Goal: Task Accomplishment & Management: Complete application form

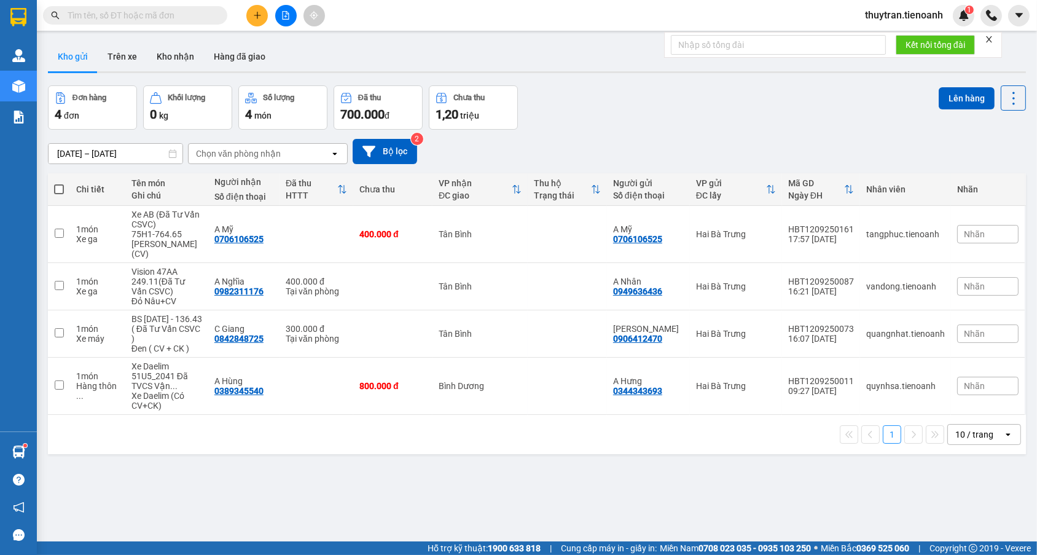
type input "0903132657"
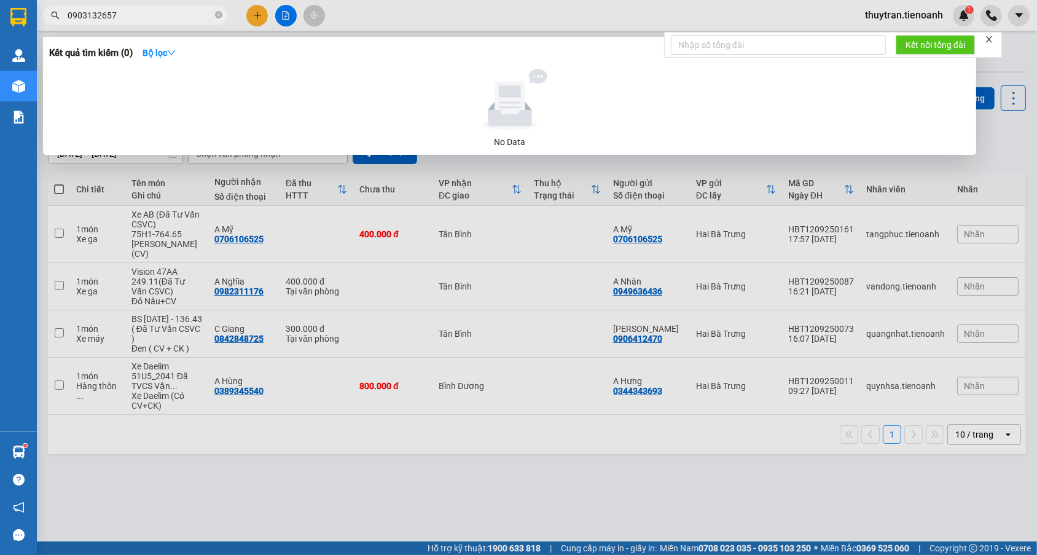
click at [72, 14] on input "0903132657" at bounding box center [140, 16] width 145 height 14
click at [68, 14] on input "0903132657" at bounding box center [140, 16] width 145 height 14
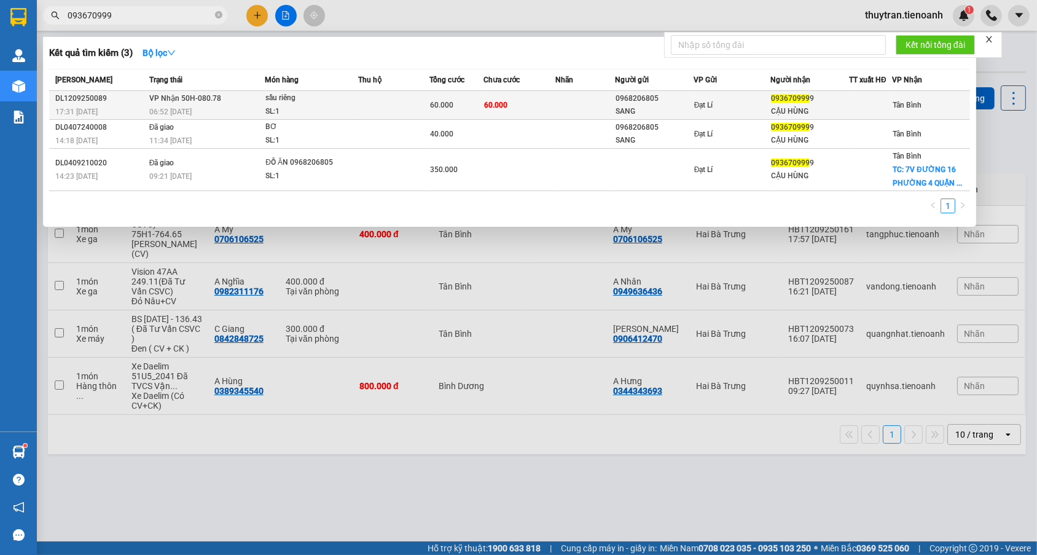
type input "093670999"
click at [519, 98] on td "60.000" at bounding box center [520, 105] width 72 height 29
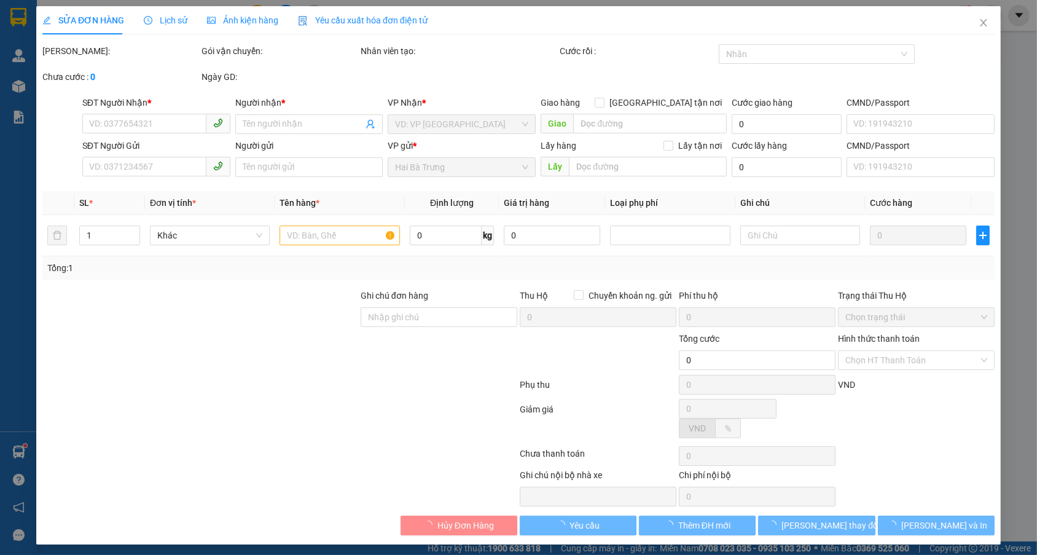
type input "0936709999"
type input "CẬU HÙNG"
type input "0968206805"
type input "SANG"
type input "60.000"
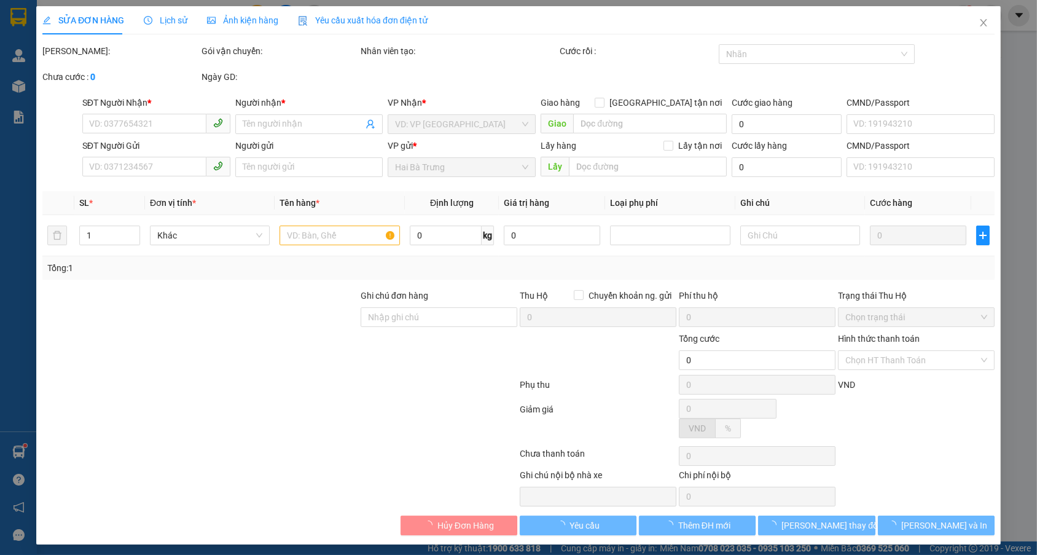
type input "60.000"
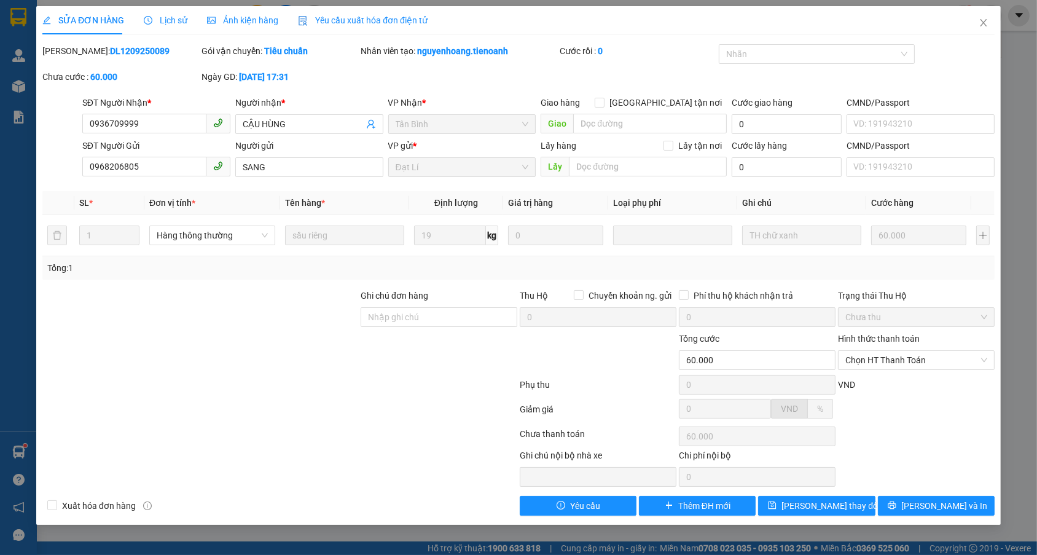
click at [176, 22] on span "Lịch sử" at bounding box center [166, 20] width 44 height 10
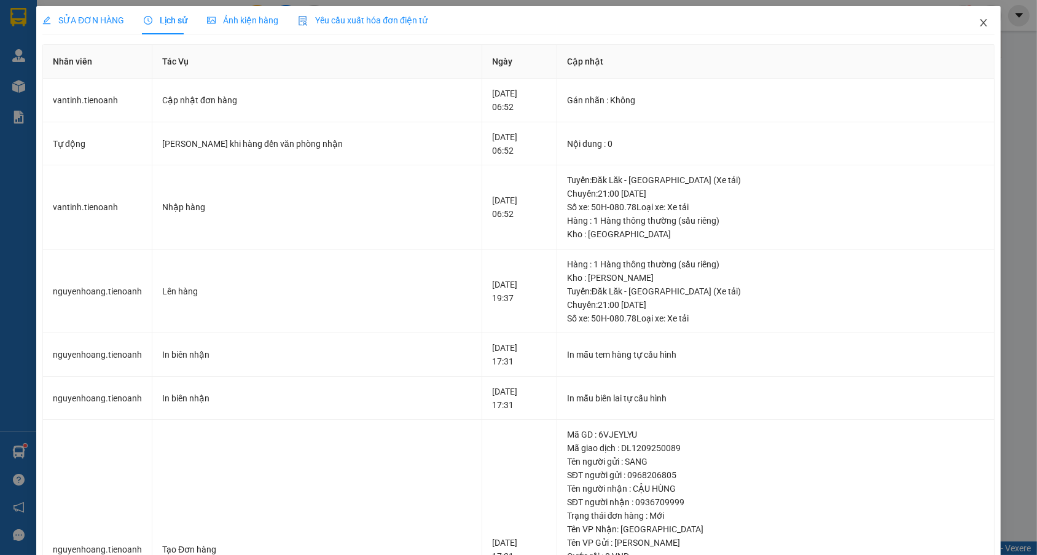
click at [979, 28] on icon "close" at bounding box center [984, 23] width 10 height 10
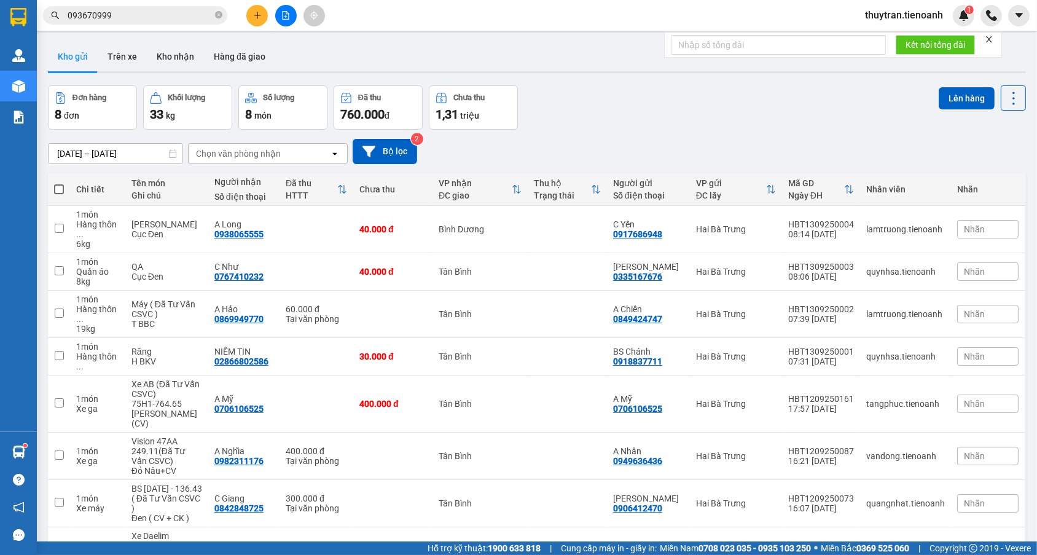
click at [158, 20] on input "093670999" at bounding box center [140, 16] width 145 height 14
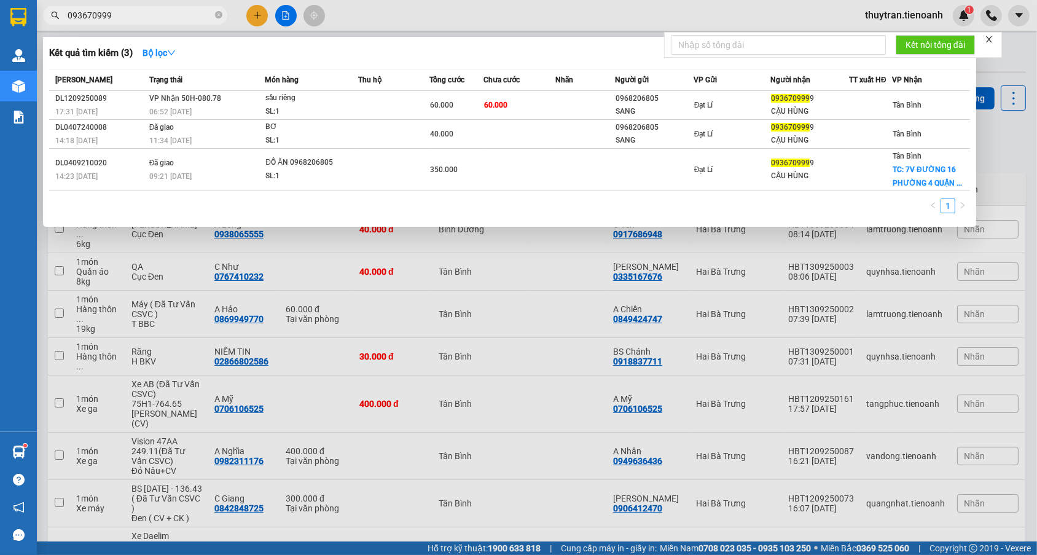
click at [158, 20] on input "093670999" at bounding box center [140, 16] width 145 height 14
paste input "336808587"
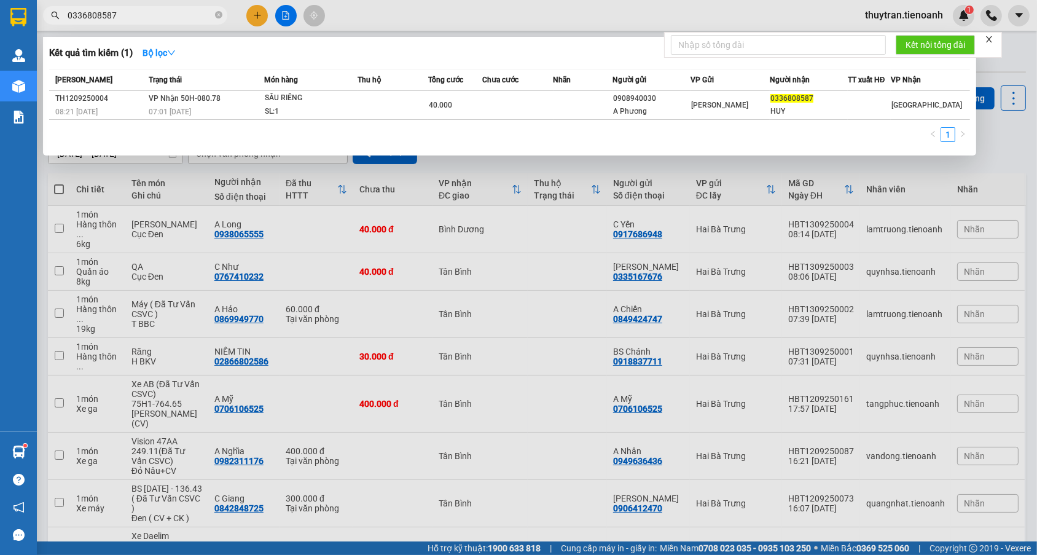
click at [139, 11] on input "0336808587" at bounding box center [140, 16] width 145 height 14
paste input "963247204"
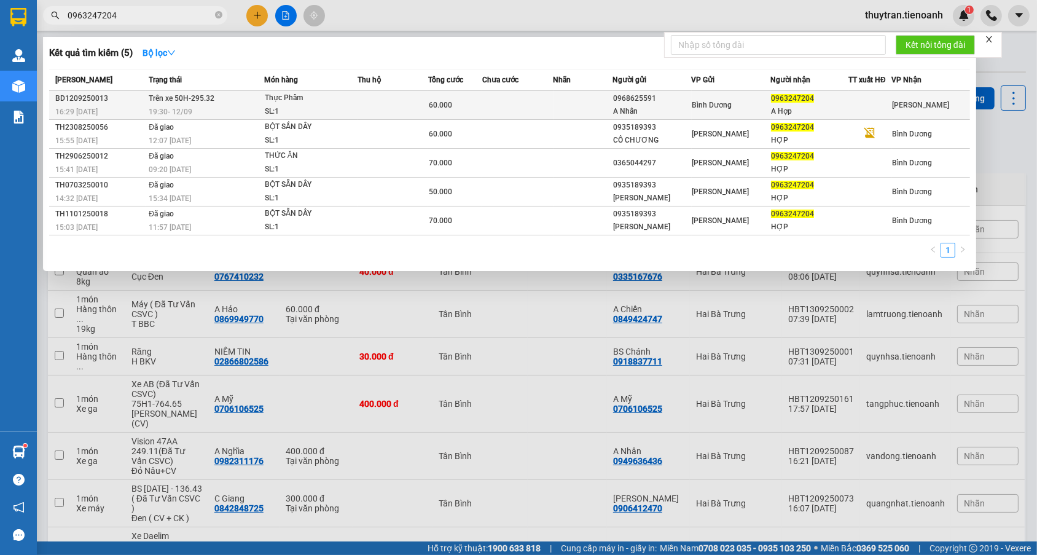
type input "0963247204"
click at [241, 106] on div "19:30 [DATE]" at bounding box center [206, 112] width 115 height 14
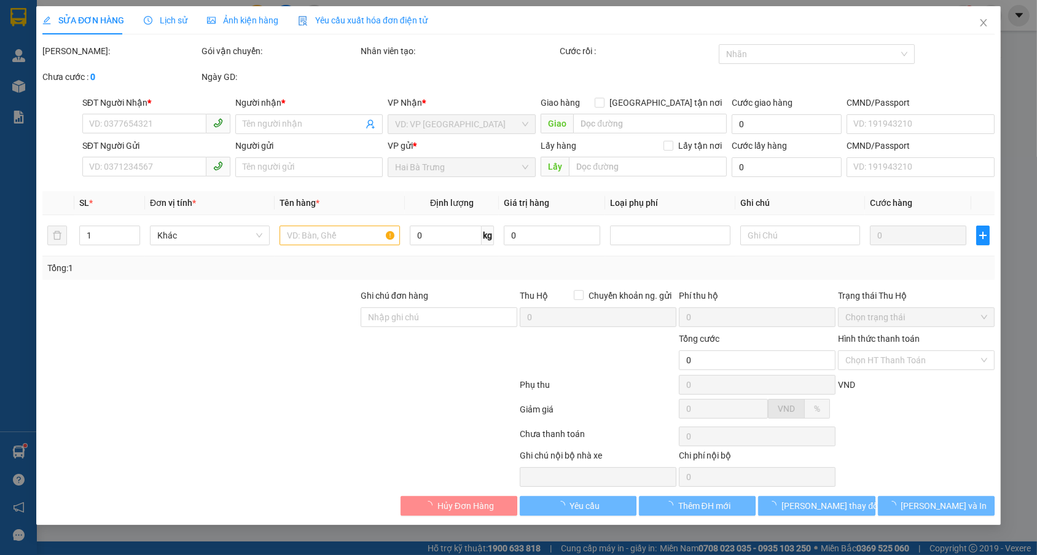
type input "0963247204"
type input "A Hợp"
type input "0968625591"
type input "A Nhân"
type input "60.000"
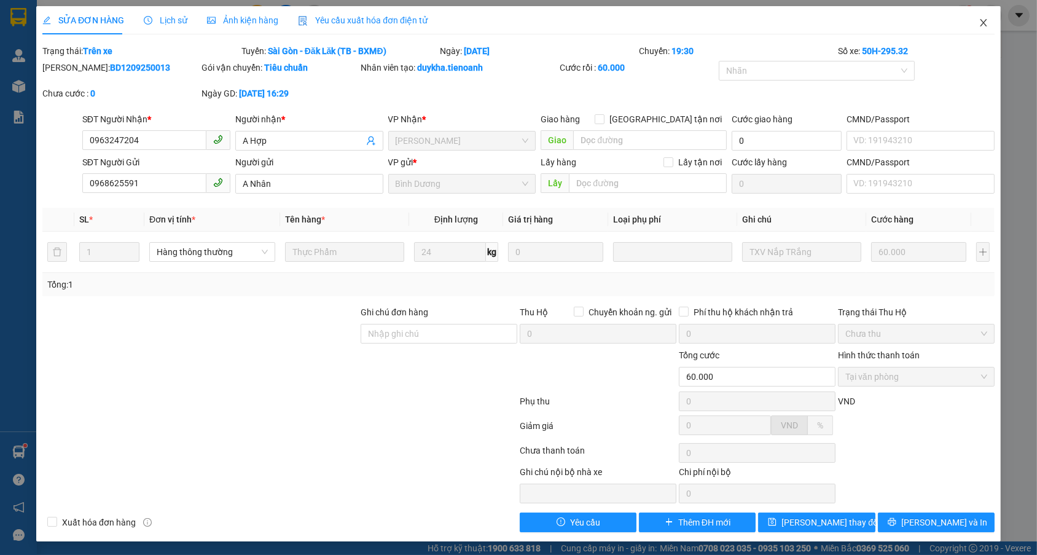
click at [979, 20] on icon "close" at bounding box center [984, 23] width 10 height 10
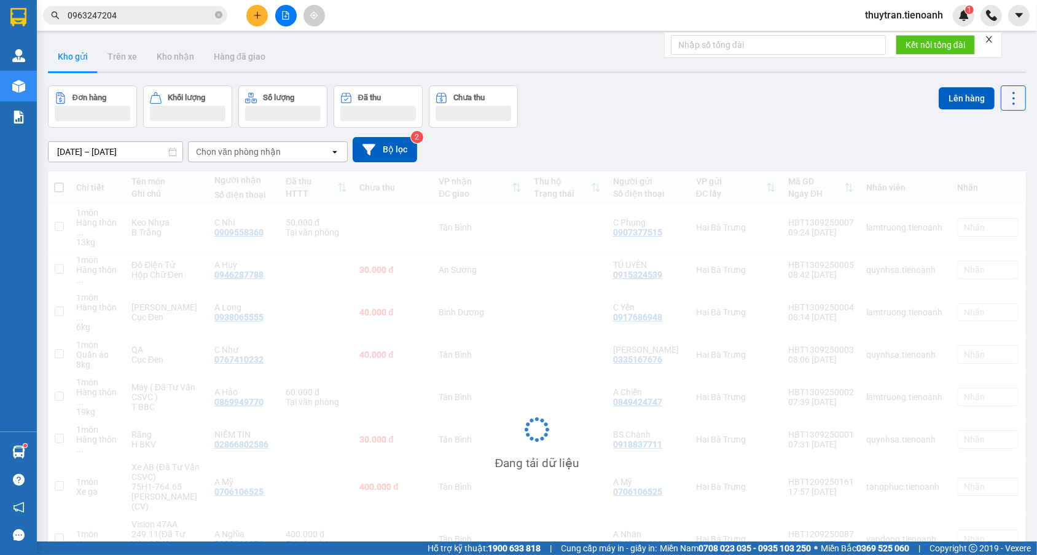
click at [159, 17] on input "0963247204" at bounding box center [140, 16] width 145 height 14
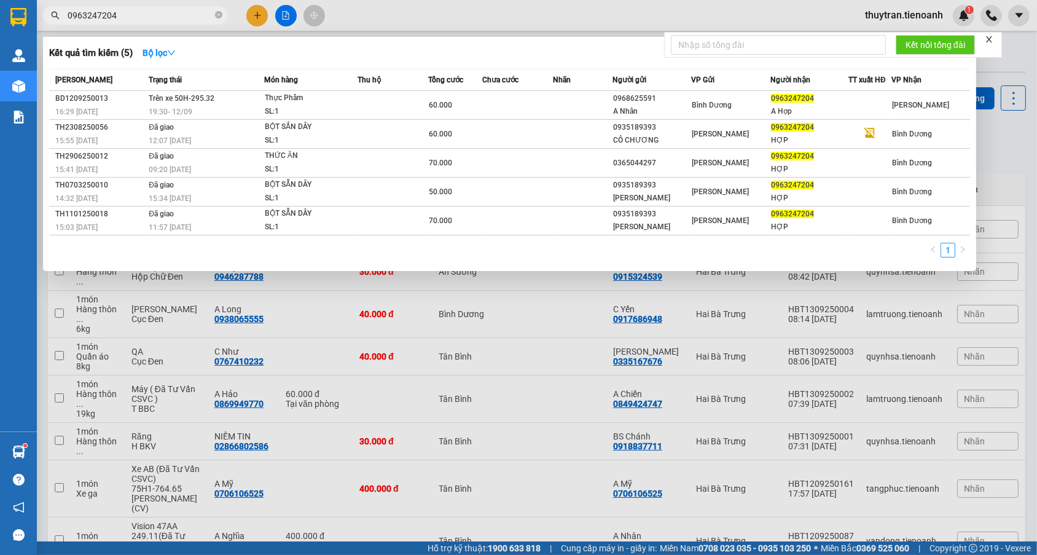
paste input "06910800"
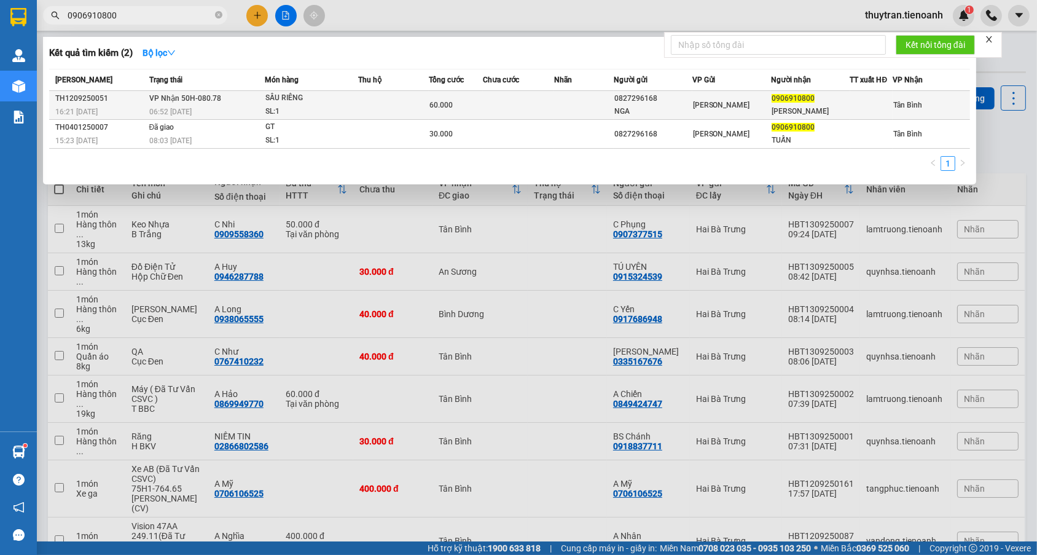
type input "0906910800"
click at [611, 117] on td at bounding box center [584, 105] width 60 height 29
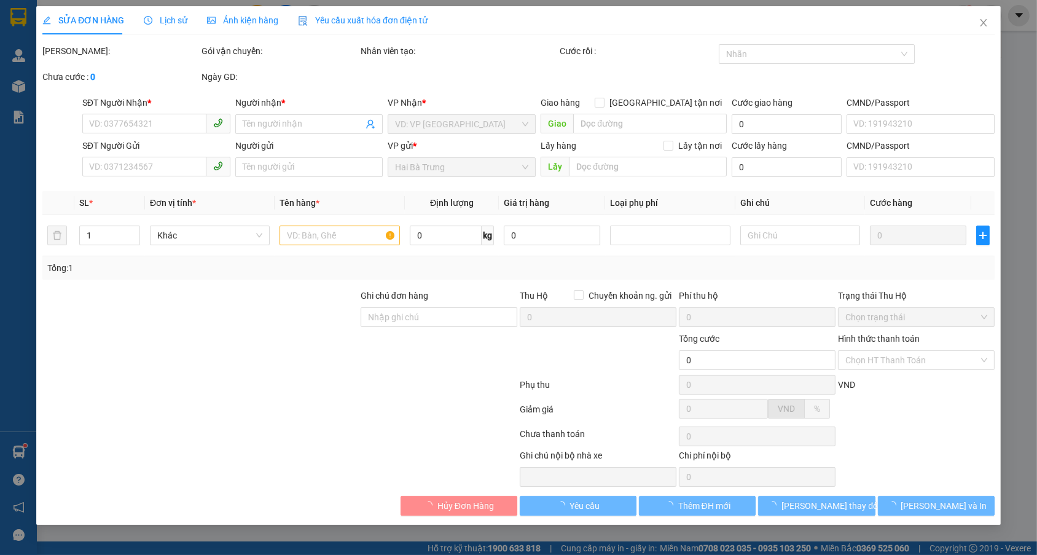
type input "0906910800"
type input "[PERSON_NAME]"
type input "0827296168"
type input "NGA"
type input "60.000"
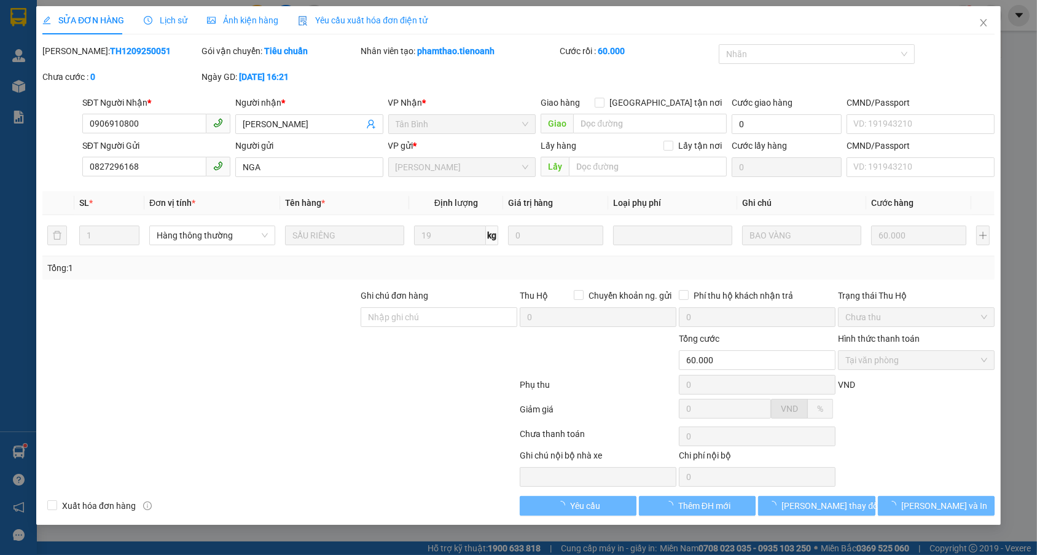
click at [159, 20] on span "Lịch sử" at bounding box center [166, 20] width 44 height 10
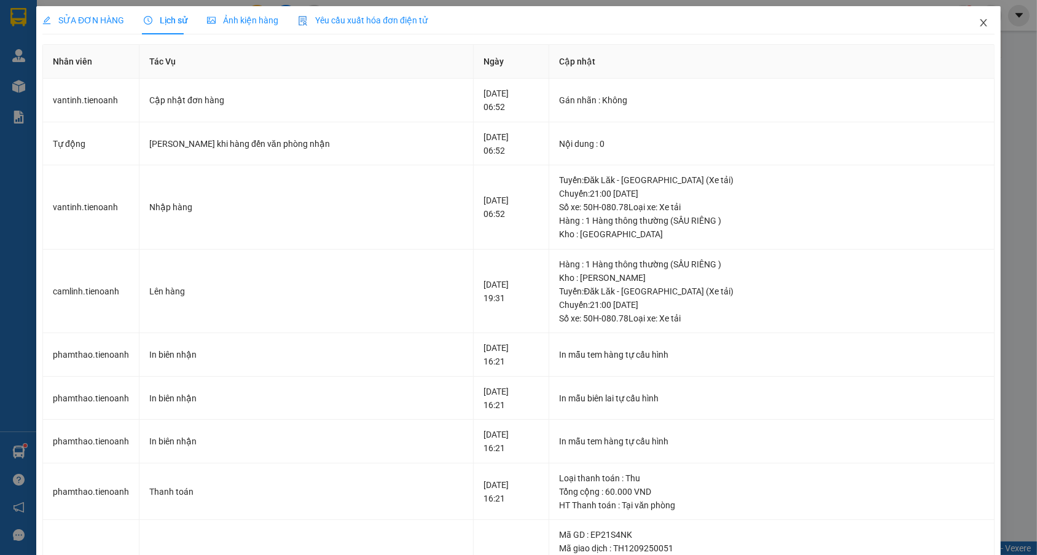
click at [979, 25] on icon "close" at bounding box center [984, 23] width 10 height 10
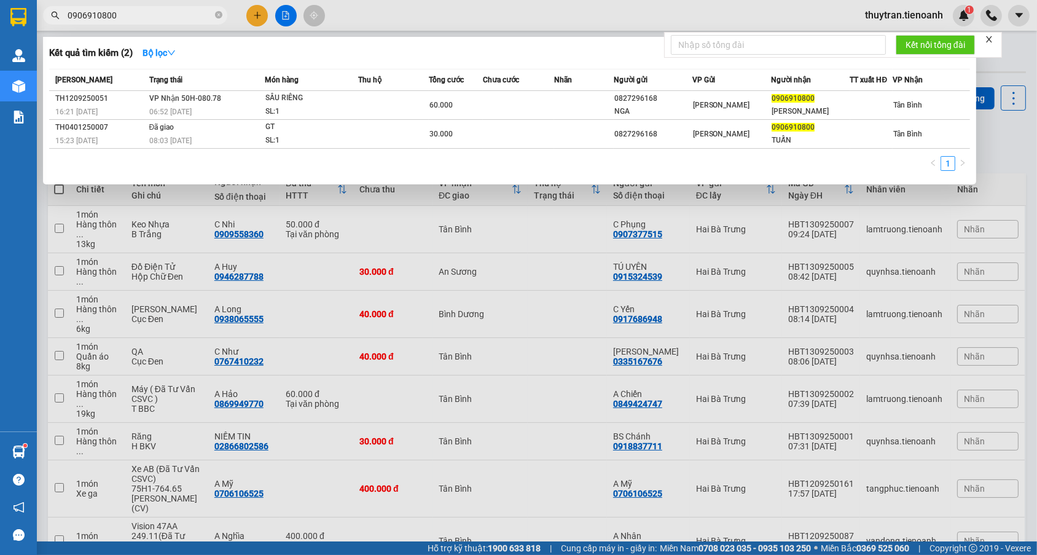
click at [171, 17] on input "0906910800" at bounding box center [140, 16] width 145 height 14
click at [187, 15] on input "0906910800" at bounding box center [140, 16] width 145 height 14
paste input "568689494"
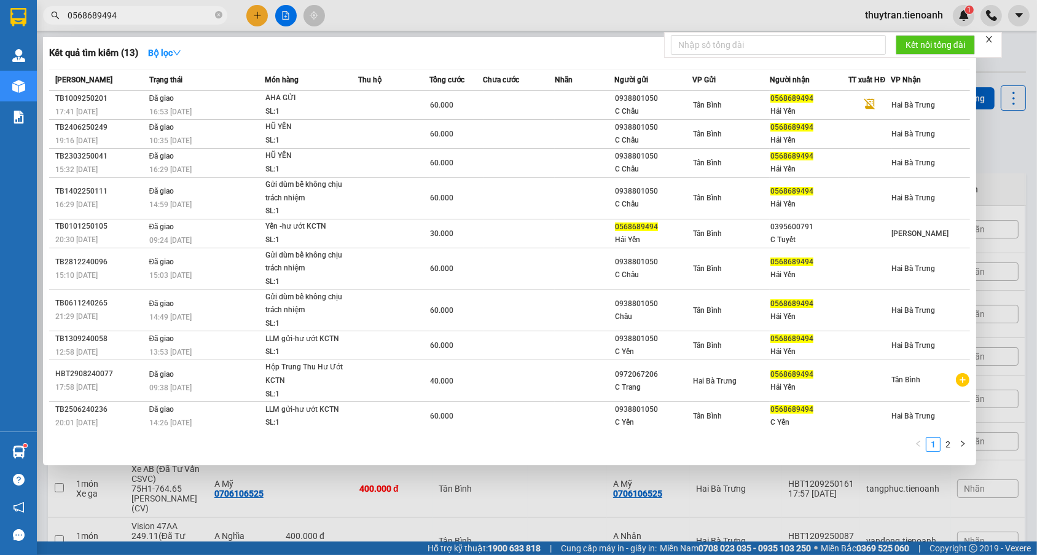
type input "0568689494"
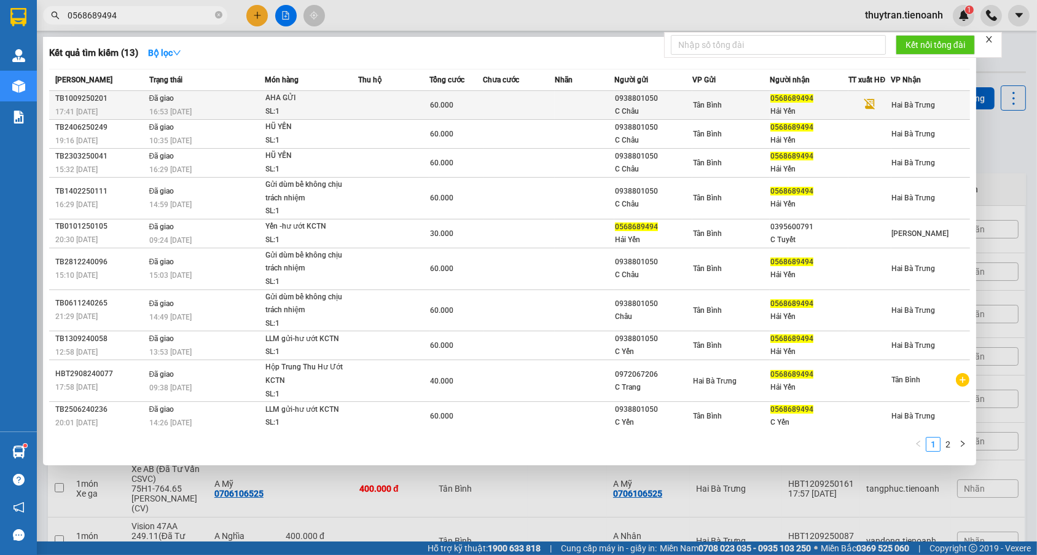
click at [471, 111] on div "60.000" at bounding box center [456, 105] width 53 height 14
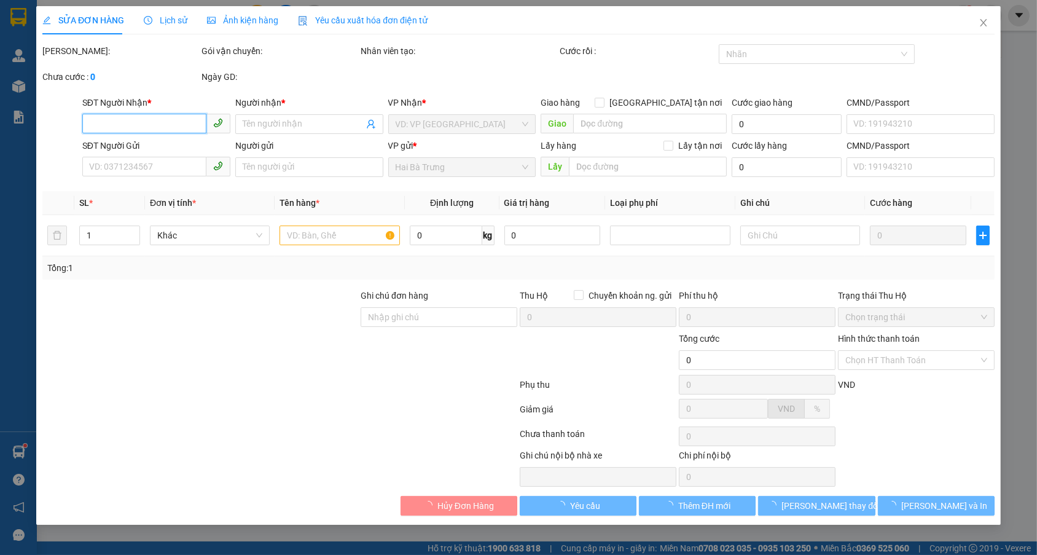
type input "0568689494"
type input "Hải Yến"
type input "0938801050"
type input "C Châu"
type input "60.000"
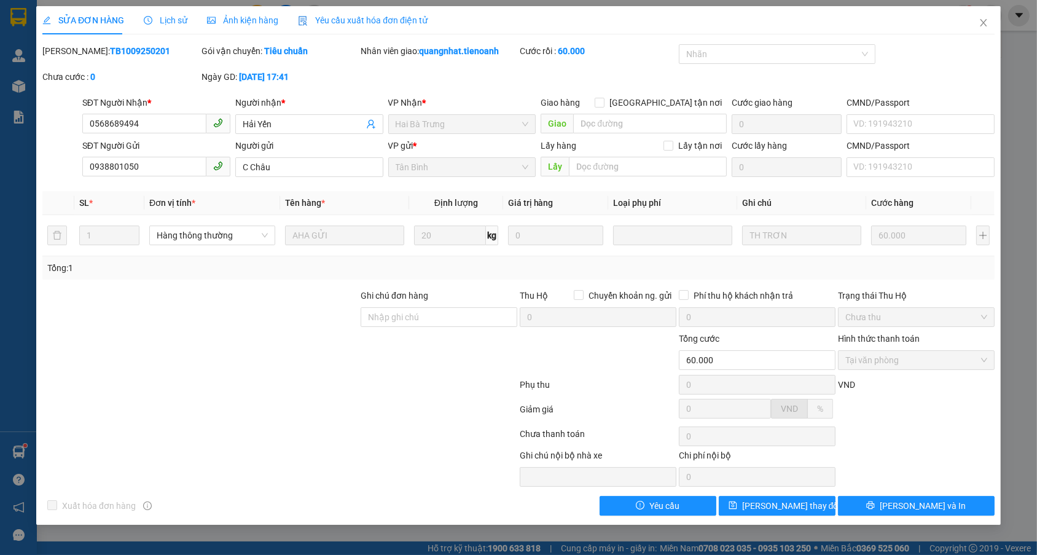
click at [173, 25] on span "Lịch sử" at bounding box center [166, 20] width 44 height 10
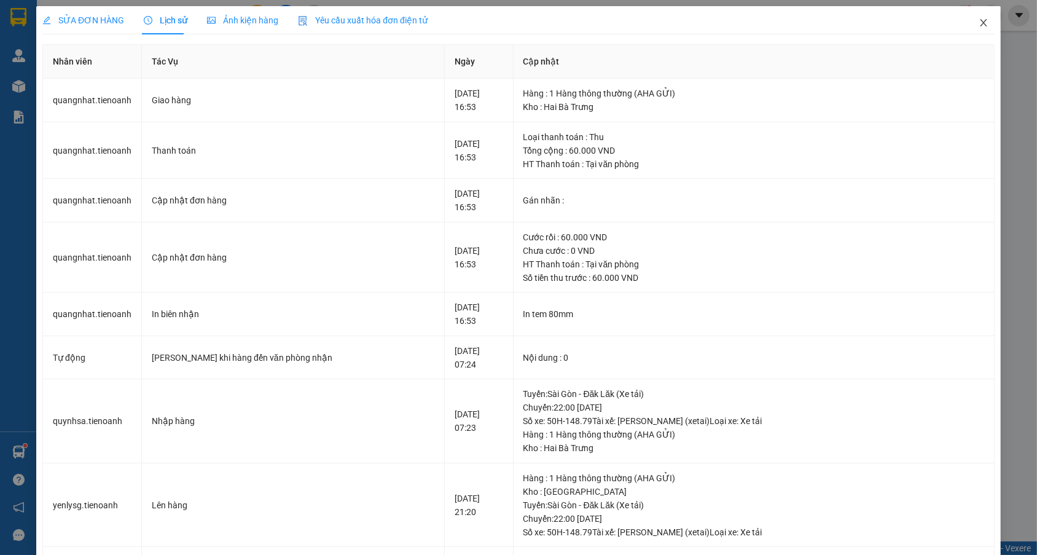
click at [979, 20] on icon "close" at bounding box center [984, 23] width 10 height 10
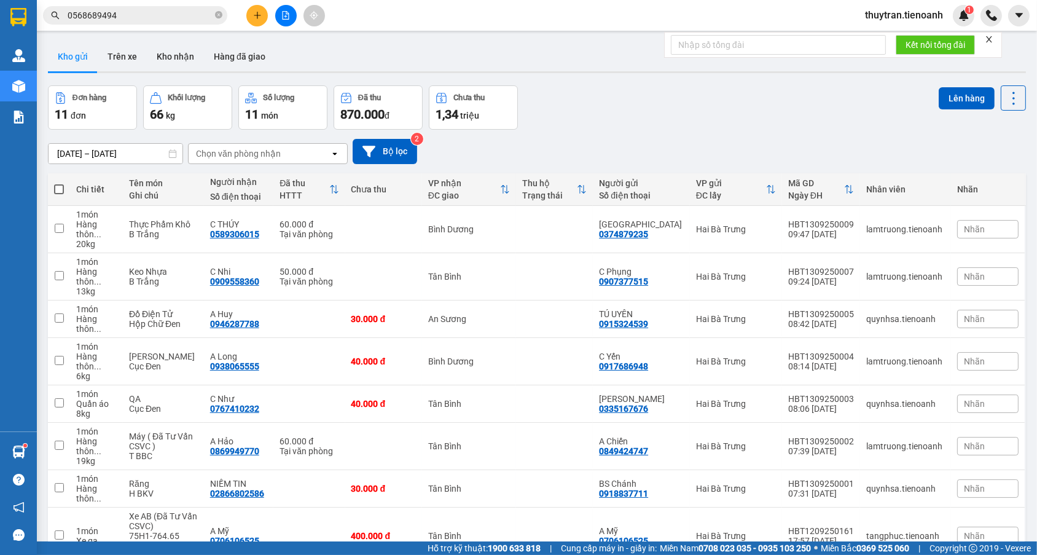
click at [165, 33] on main "ver 1.8.143 Kho gửi Trên xe Kho nhận Hàng đã giao Đơn hàng 11 đơn Khối lượng 66…" at bounding box center [518, 270] width 1037 height 541
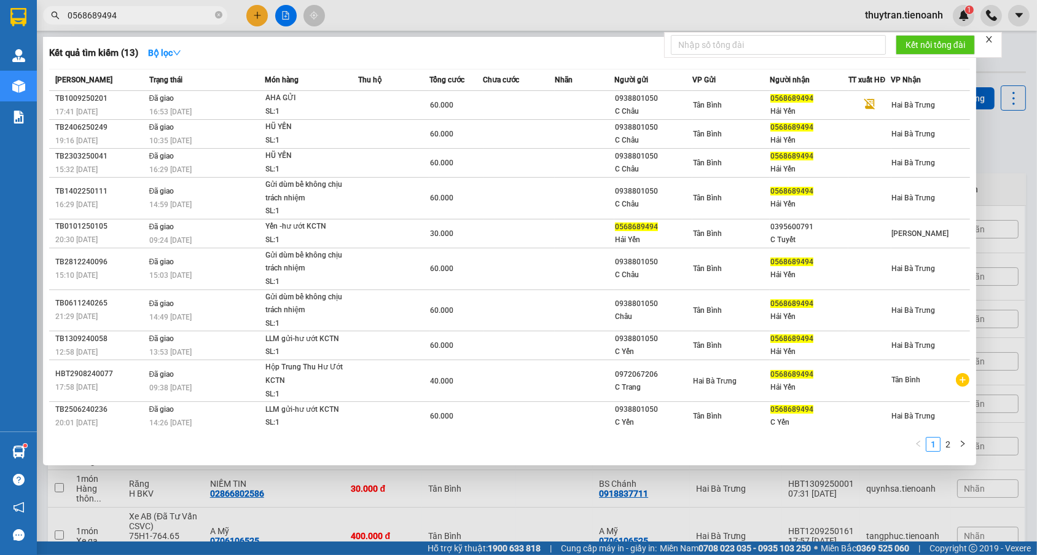
click at [156, 23] on span "0568689494" at bounding box center [135, 15] width 184 height 18
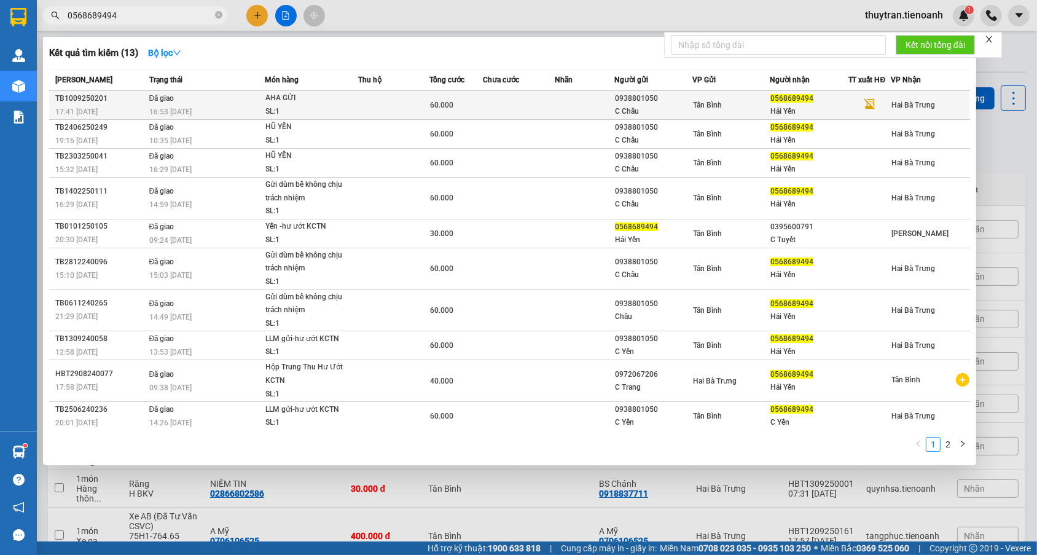
click at [340, 101] on div "AHA GỬI" at bounding box center [311, 99] width 92 height 14
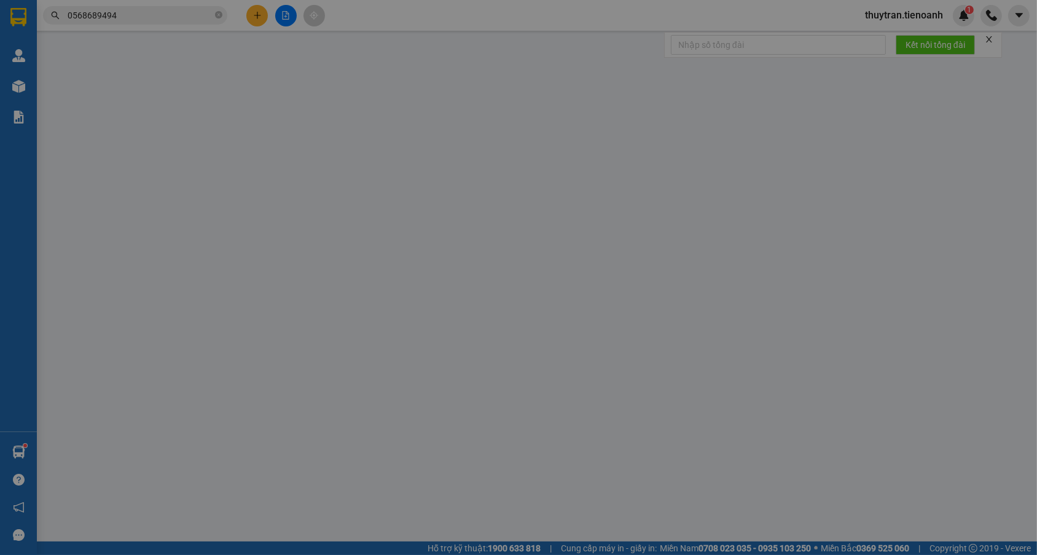
type input "0568689494"
type input "Hải Yến"
type input "0938801050"
type input "C Châu"
type input "60.000"
